Goal: Transaction & Acquisition: Book appointment/travel/reservation

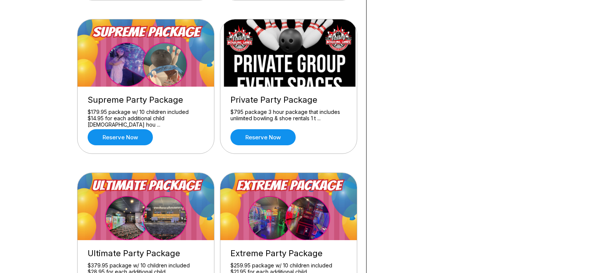
scroll to position [522, 0]
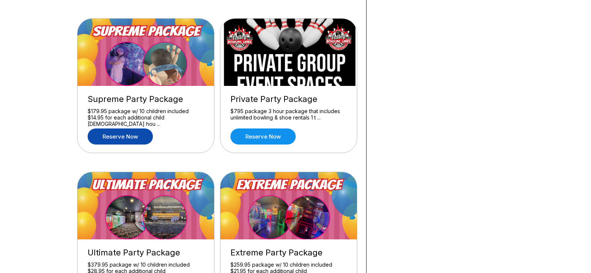
click at [122, 141] on link "Reserve now" at bounding box center [120, 136] width 65 height 16
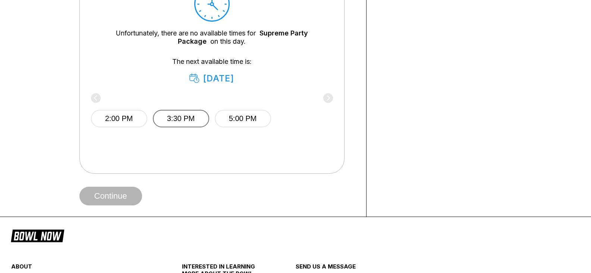
scroll to position [373, 0]
click at [128, 114] on button "2:00 PM" at bounding box center [119, 118] width 56 height 18
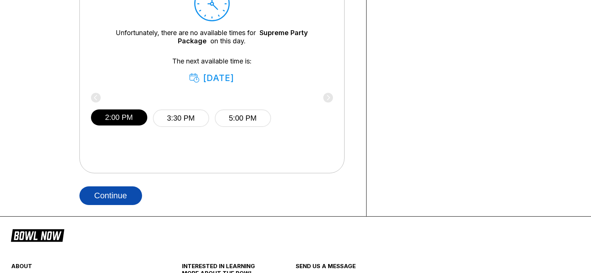
click at [123, 196] on button "Continue" at bounding box center [110, 195] width 63 height 19
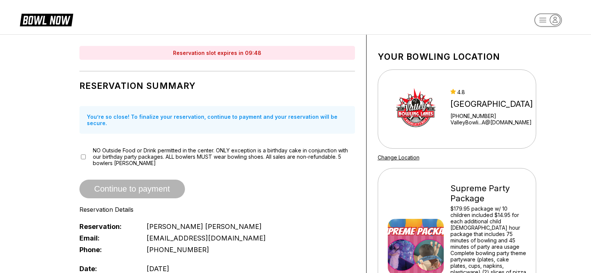
click at [547, 19] on rect "button" at bounding box center [547, 19] width 27 height 13
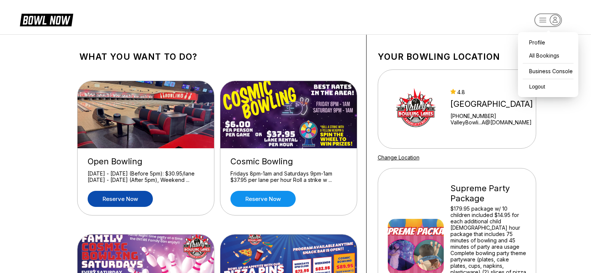
click at [136, 205] on link "Reserve now" at bounding box center [120, 199] width 65 height 16
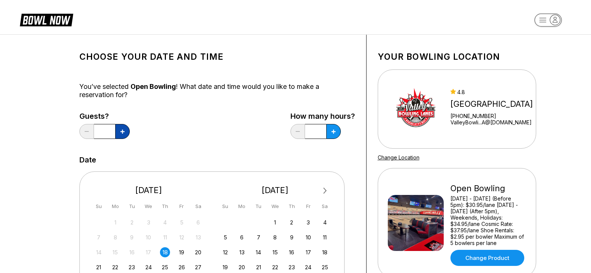
click at [121, 132] on icon at bounding box center [122, 131] width 4 height 4
type input "*"
click at [336, 132] on button at bounding box center [333, 131] width 15 height 15
click at [335, 128] on button at bounding box center [333, 131] width 15 height 15
type input "*"
